Goal: Task Accomplishment & Management: Use online tool/utility

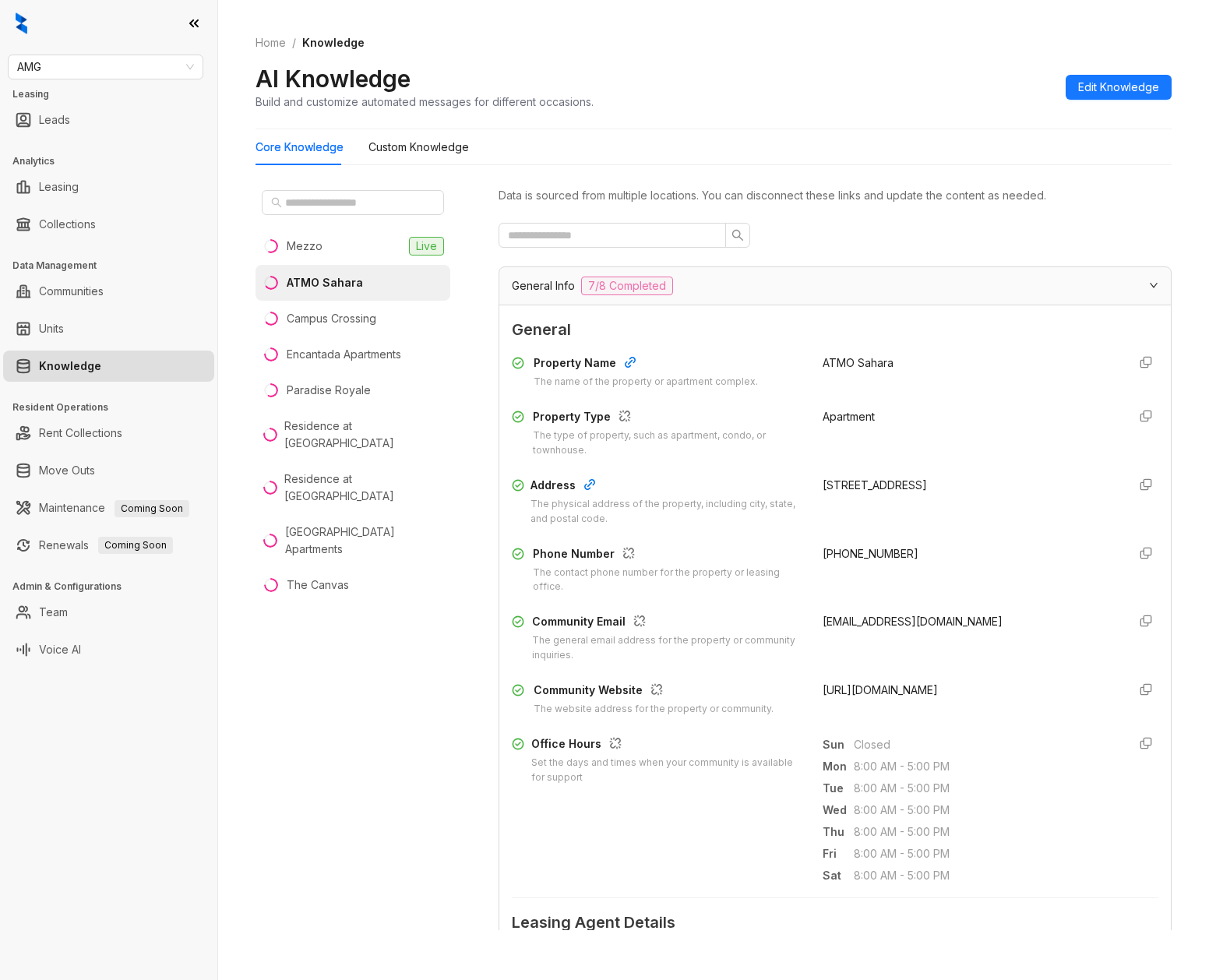
click at [54, 851] on div "AMG Leasing Leads Analytics Leasing Collections Data Management Communities Uni…" at bounding box center [108, 490] width 217 height 980
click at [128, 855] on div "AMG Leasing Leads Analytics Leasing Collections Data Management Communities Uni…" at bounding box center [108, 490] width 217 height 980
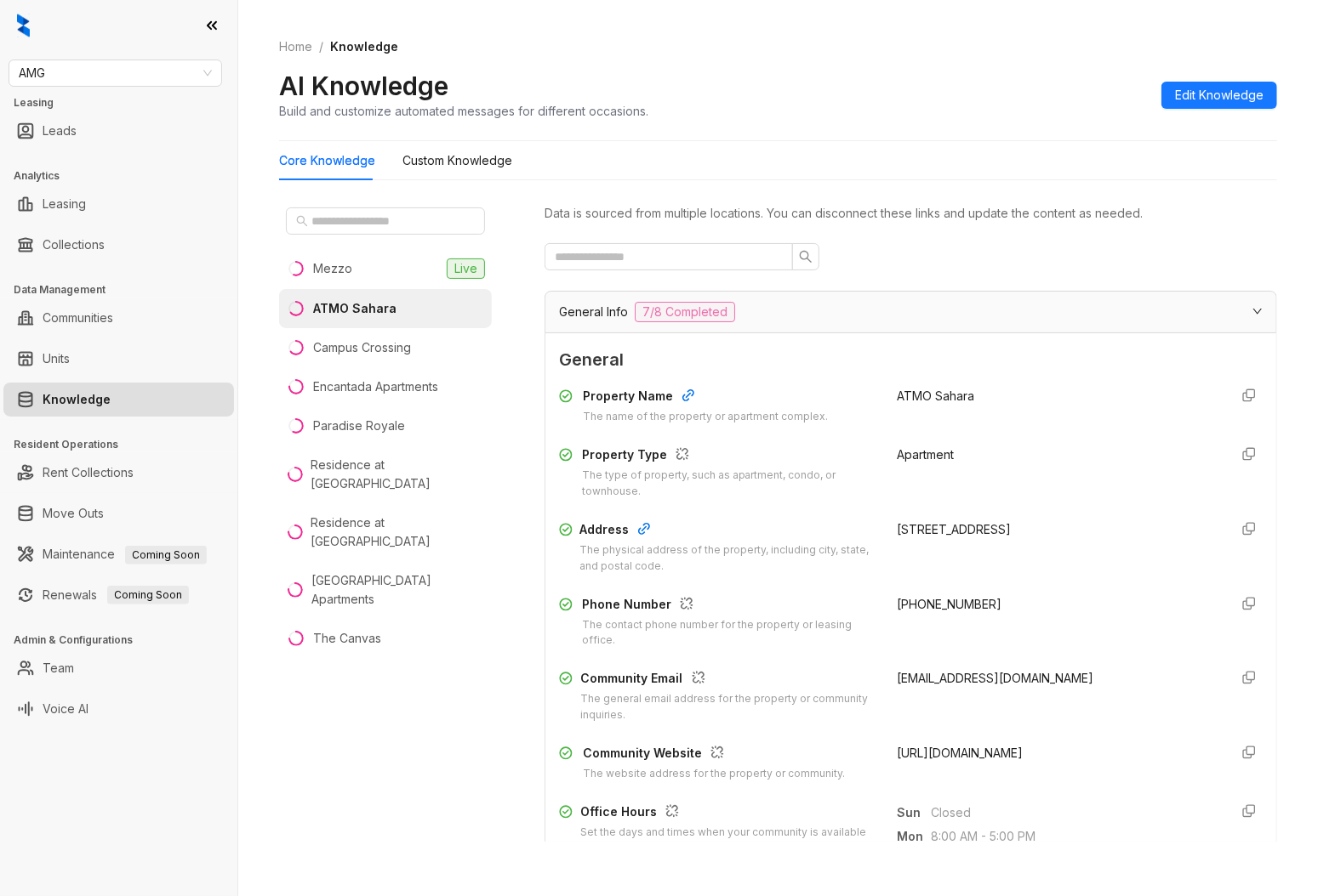
click at [119, 886] on div "AMG Leasing Leads Analytics Leasing Collections Data Management Communities Uni…" at bounding box center [118, 448] width 237 height 896
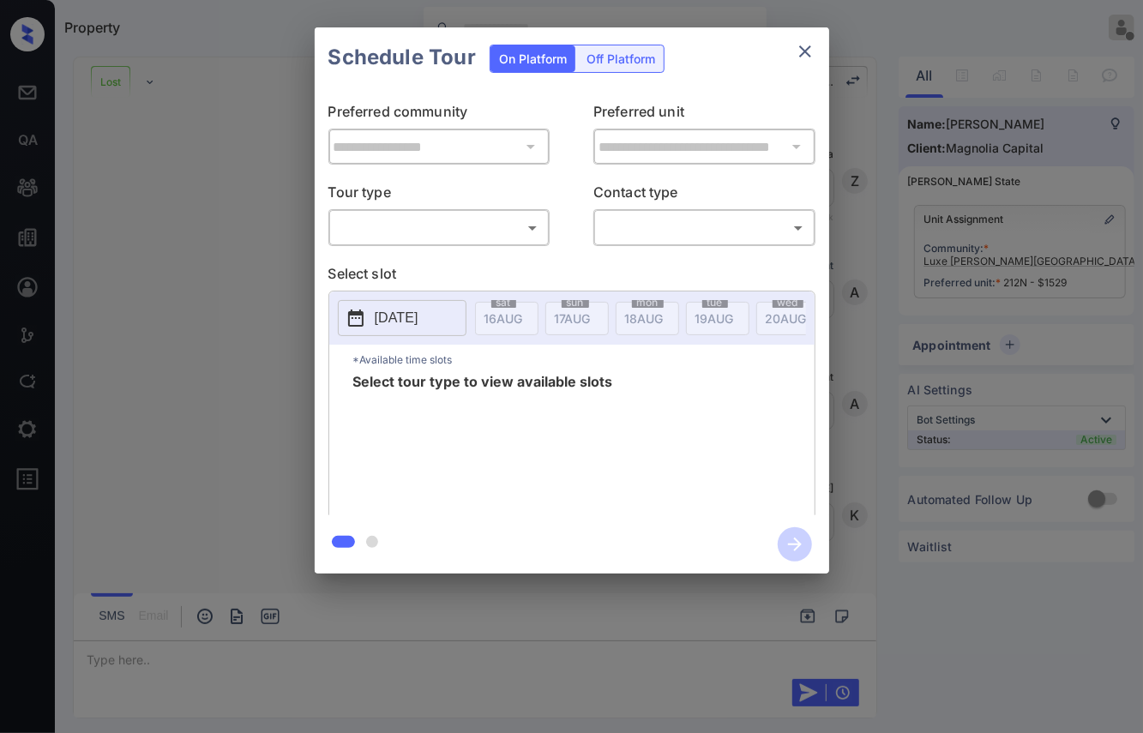
scroll to position [3737, 0]
click at [494, 241] on body "Property Vhic Offline Set yourself online Set yourself on break Profile Switch …" at bounding box center [571, 366] width 1143 height 733
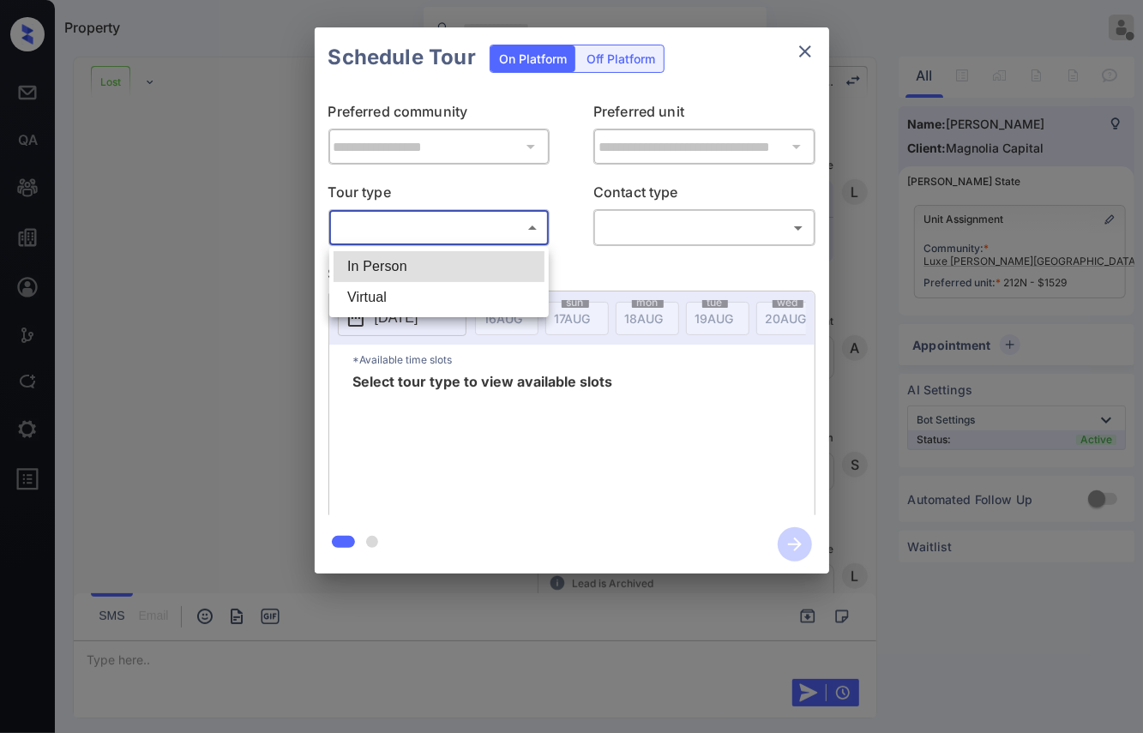
click at [421, 226] on body "Property Vhic Offline Set yourself online Set yourself on break Profile Switch …" at bounding box center [571, 366] width 1143 height 733
click at [398, 268] on li "In Person" at bounding box center [438, 266] width 211 height 31
type input "********"
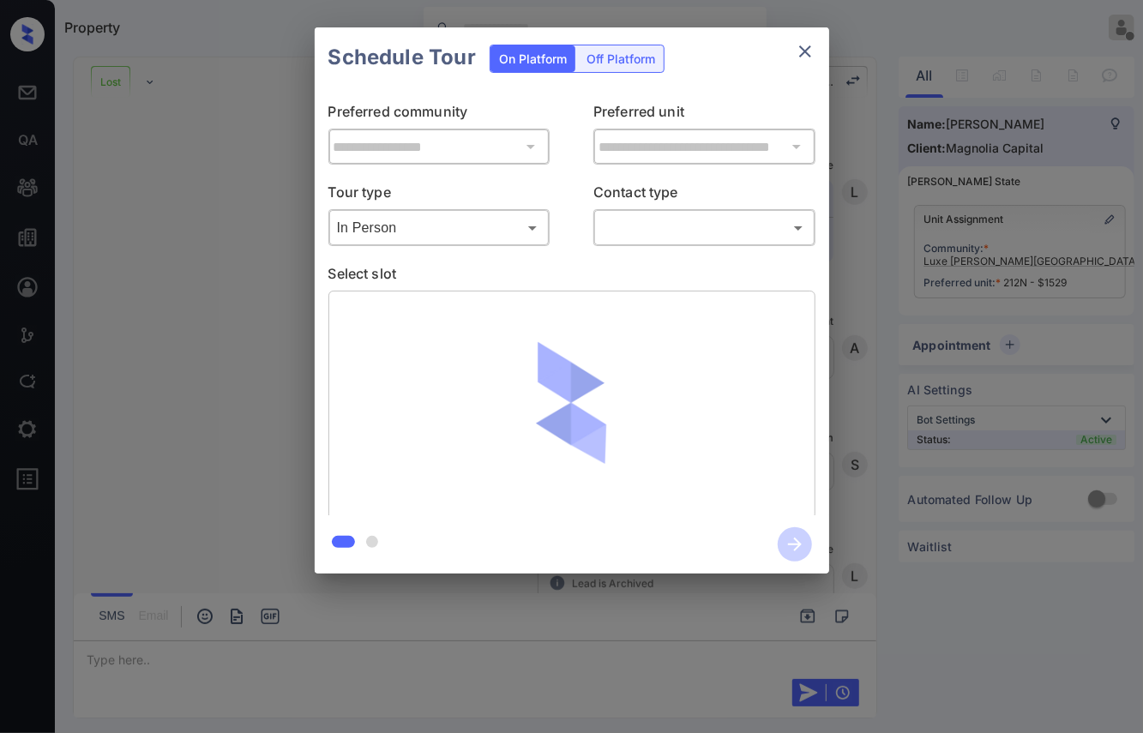
click at [628, 216] on body "Property Vhic Offline Set yourself online Set yourself on break Profile Switch …" at bounding box center [571, 366] width 1143 height 733
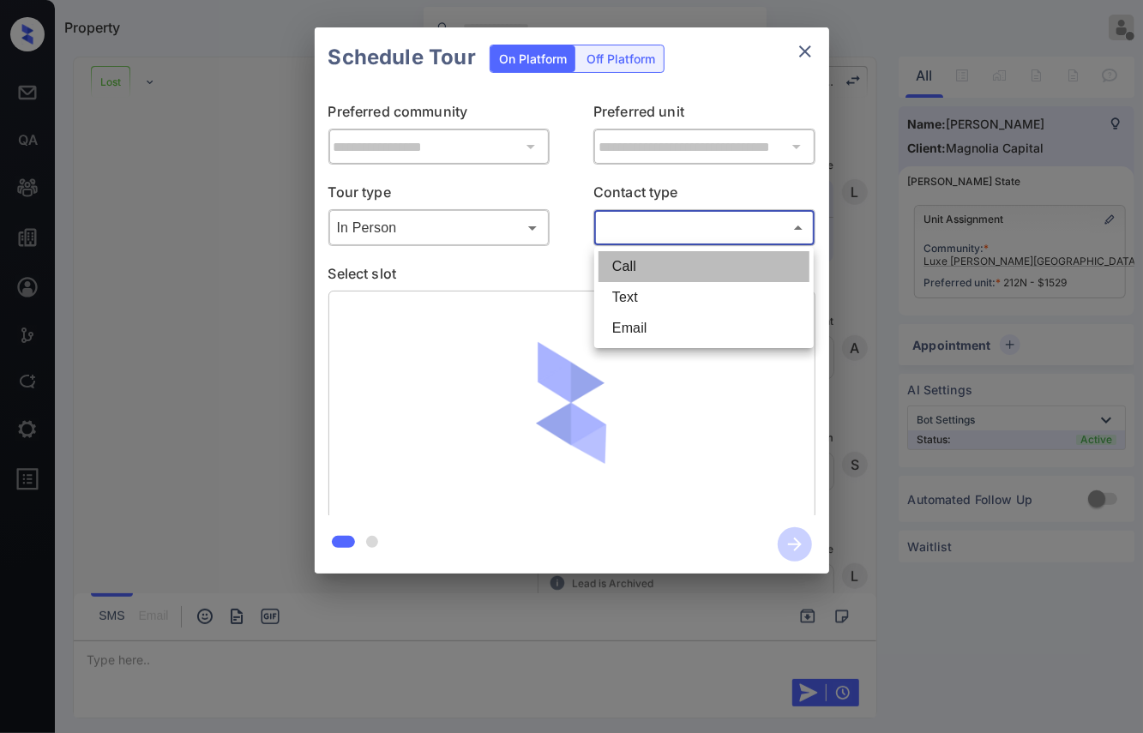
click at [628, 269] on li "Call" at bounding box center [703, 266] width 211 height 31
type input "****"
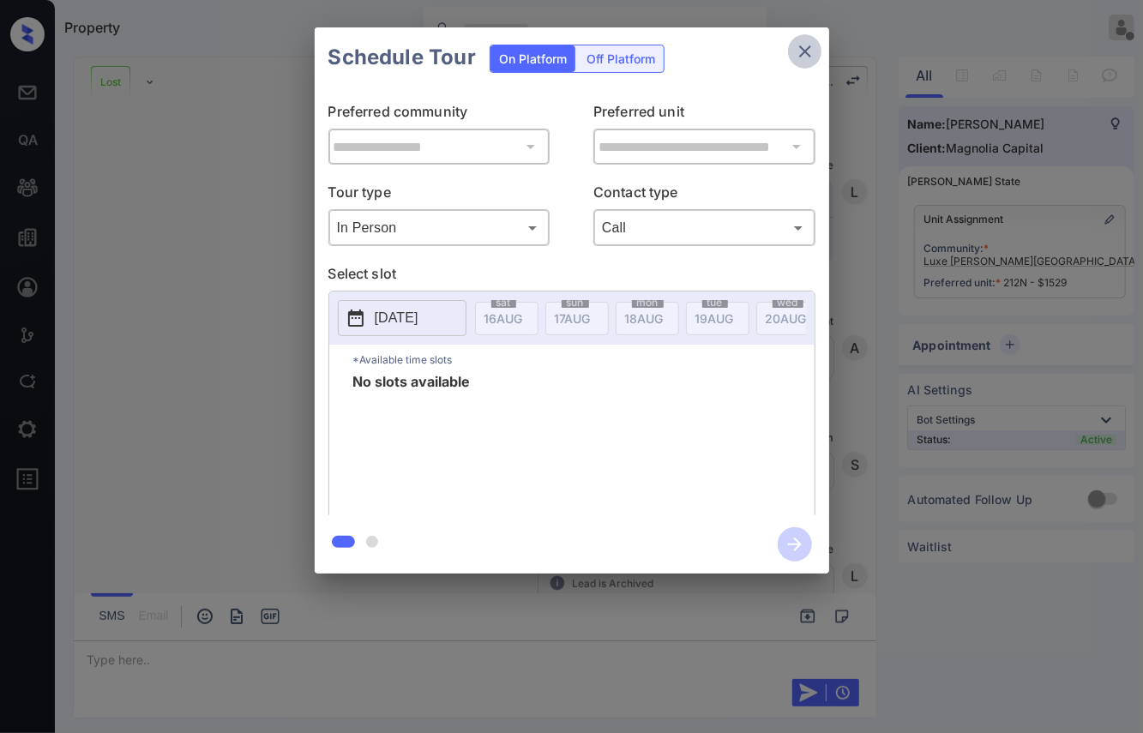
click at [806, 53] on icon "close" at bounding box center [805, 51] width 12 height 12
